Goal: Task Accomplishment & Management: Use online tool/utility

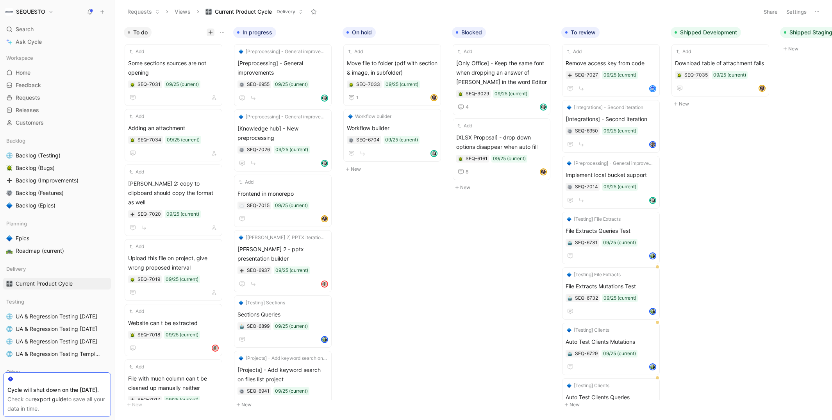
scroll to position [59, 0]
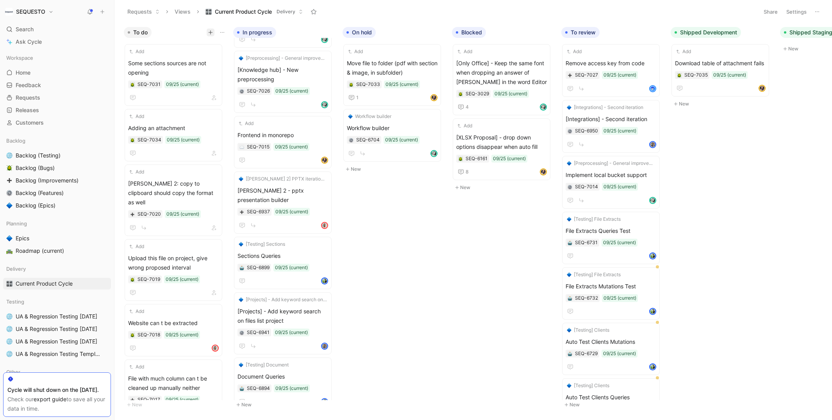
click at [208, 33] on icon "button" at bounding box center [210, 32] width 5 height 5
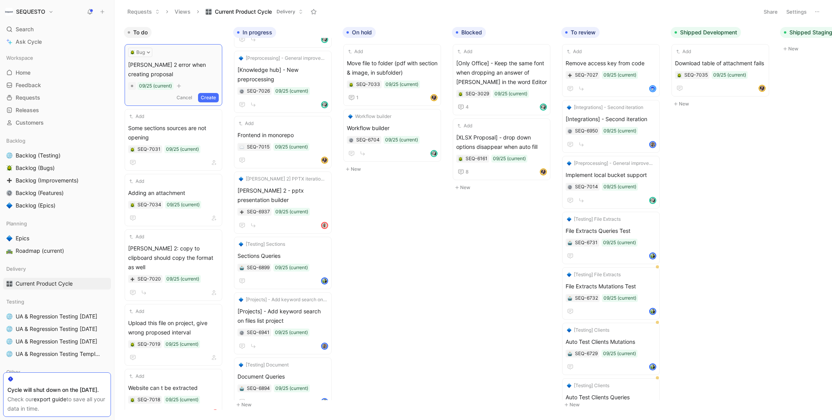
click at [213, 94] on button "Create" at bounding box center [208, 97] width 21 height 9
click at [170, 77] on div "[PERSON_NAME] 2 error when creating proposal SEQ-7039 09/25 (current)" at bounding box center [173, 81] width 91 height 44
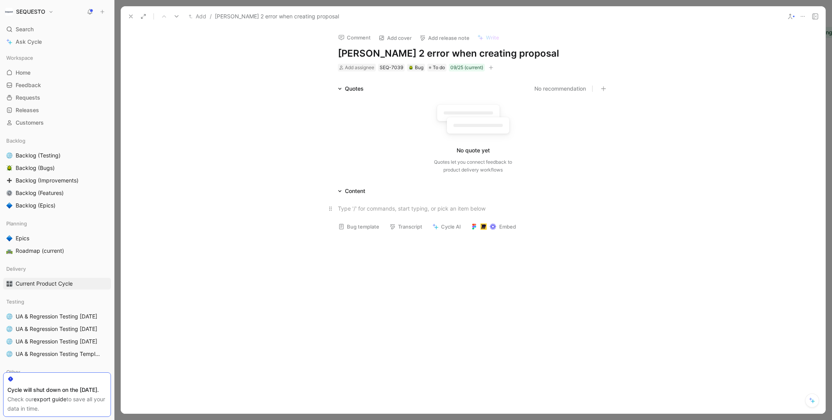
click at [351, 207] on div at bounding box center [473, 208] width 270 height 8
click at [129, 15] on icon at bounding box center [131, 16] width 6 height 6
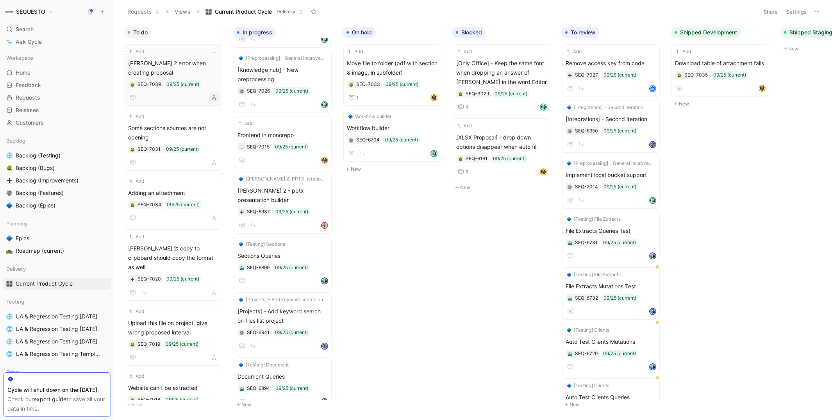
click at [216, 97] on icon "button" at bounding box center [214, 97] width 5 height 5
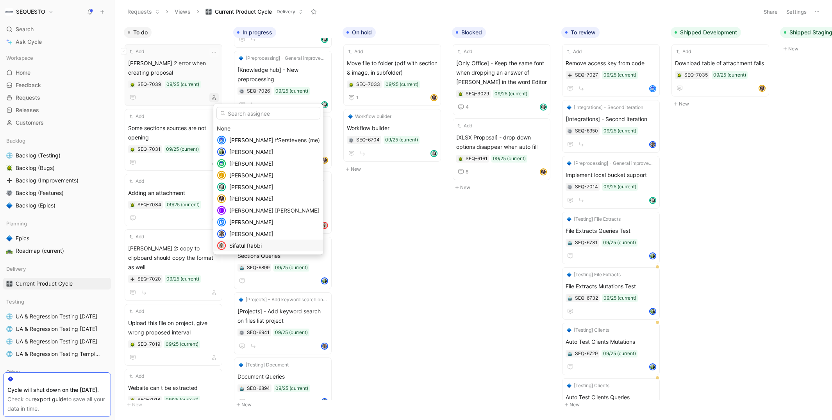
click at [237, 245] on span "Sifatul Rabbi" at bounding box center [245, 245] width 32 height 7
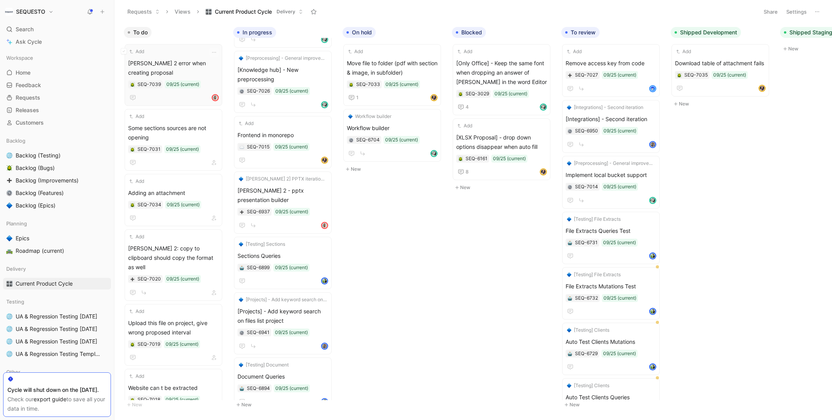
click at [173, 57] on div "Add [PERSON_NAME] 2 error when creating proposal SEQ-7039 09/25 (current)" at bounding box center [173, 75] width 91 height 55
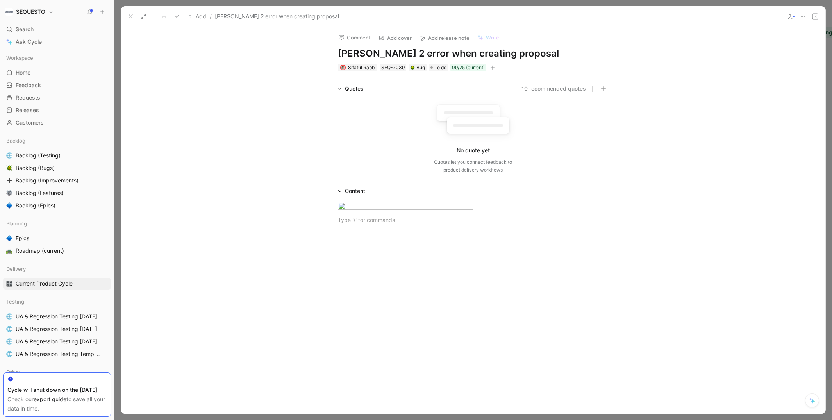
click at [354, 232] on div at bounding box center [473, 214] width 705 height 37
click at [359, 235] on div at bounding box center [473, 231] width 270 height 8
